Goal: Check status

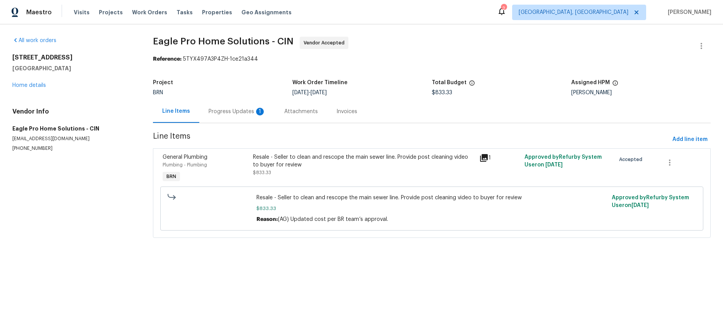
click at [249, 111] on div "Progress Updates 1" at bounding box center [237, 112] width 57 height 8
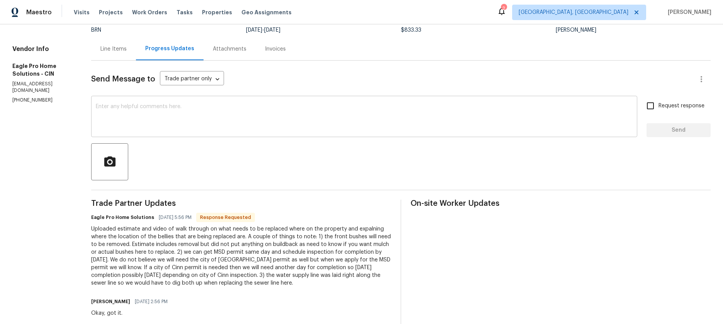
scroll to position [68, 0]
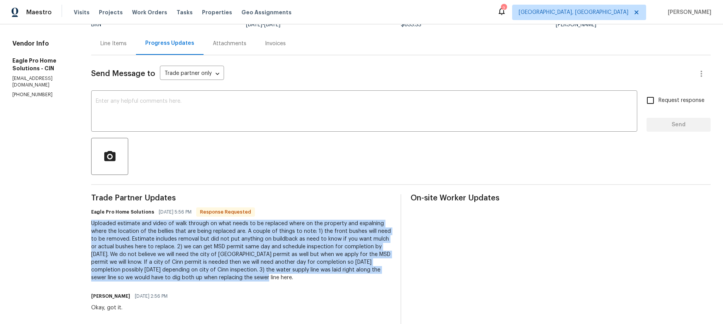
drag, startPoint x: 110, startPoint y: 223, endPoint x: 298, endPoint y: 279, distance: 196.7
click at [298, 279] on div "Uploaded estimate and video of walk through on what needs to be replaced where …" at bounding box center [241, 251] width 300 height 62
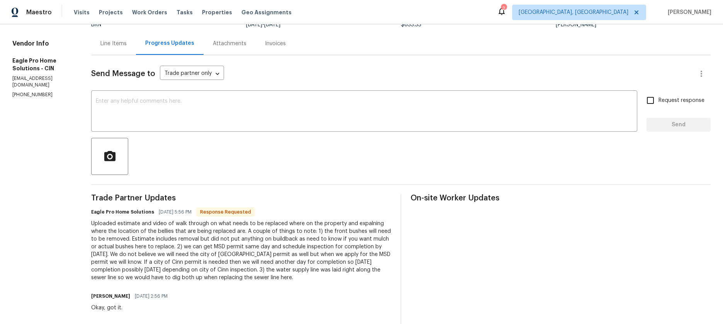
click at [245, 47] on div "Attachments" at bounding box center [230, 44] width 34 height 8
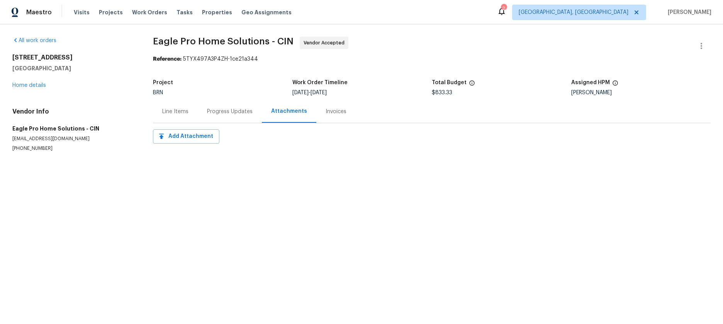
click at [326, 114] on div "Invoices" at bounding box center [336, 112] width 21 height 8
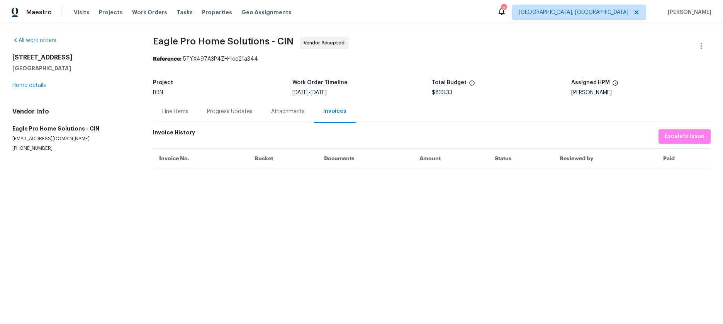
click at [183, 111] on div "Line Items" at bounding box center [175, 112] width 26 height 8
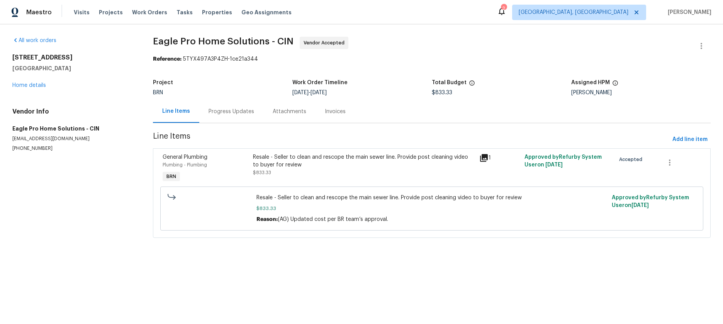
click at [483, 158] on icon at bounding box center [484, 158] width 8 height 8
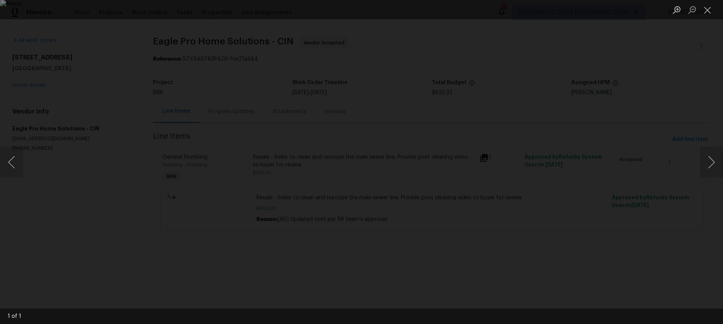
click at [448, 277] on div "Lightbox" at bounding box center [361, 162] width 723 height 324
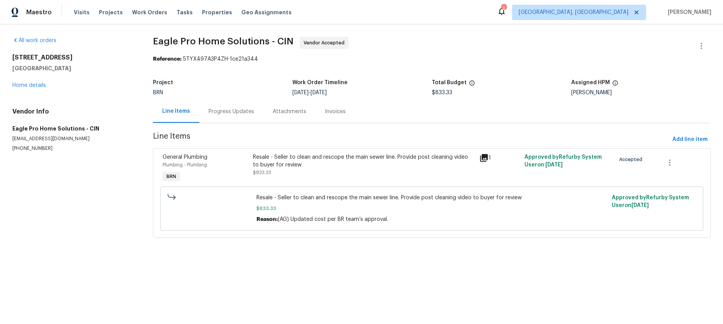
click at [234, 113] on div "Progress Updates" at bounding box center [232, 112] width 46 height 8
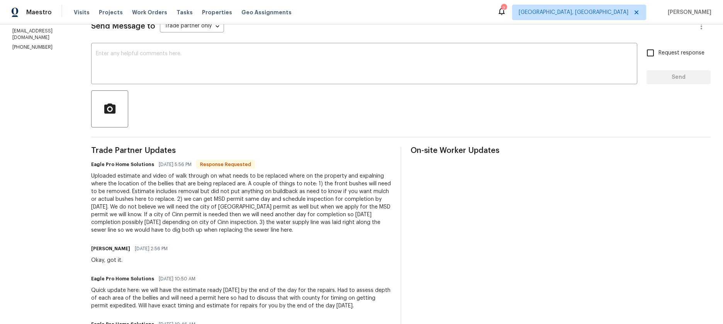
scroll to position [134, 0]
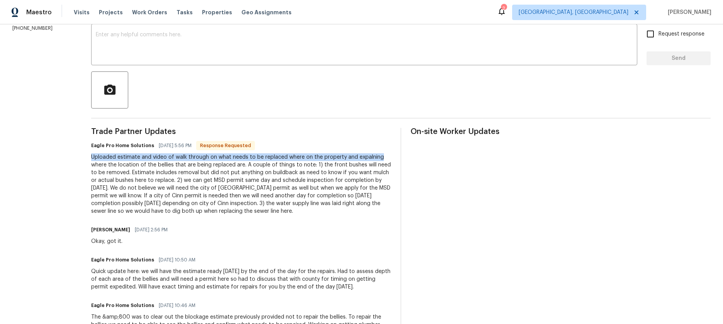
drag, startPoint x: 111, startPoint y: 157, endPoint x: 401, endPoint y: 156, distance: 290.1
click at [391, 156] on div "Uploaded estimate and video of walk through on what needs to be replaced where …" at bounding box center [241, 184] width 300 height 62
